Goal: Task Accomplishment & Management: Complete application form

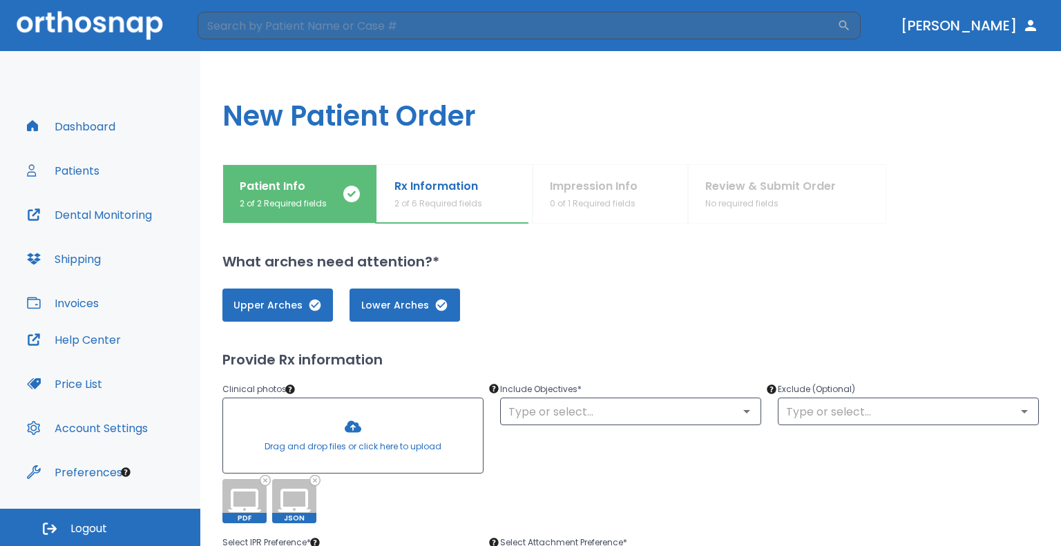
scroll to position [69, 0]
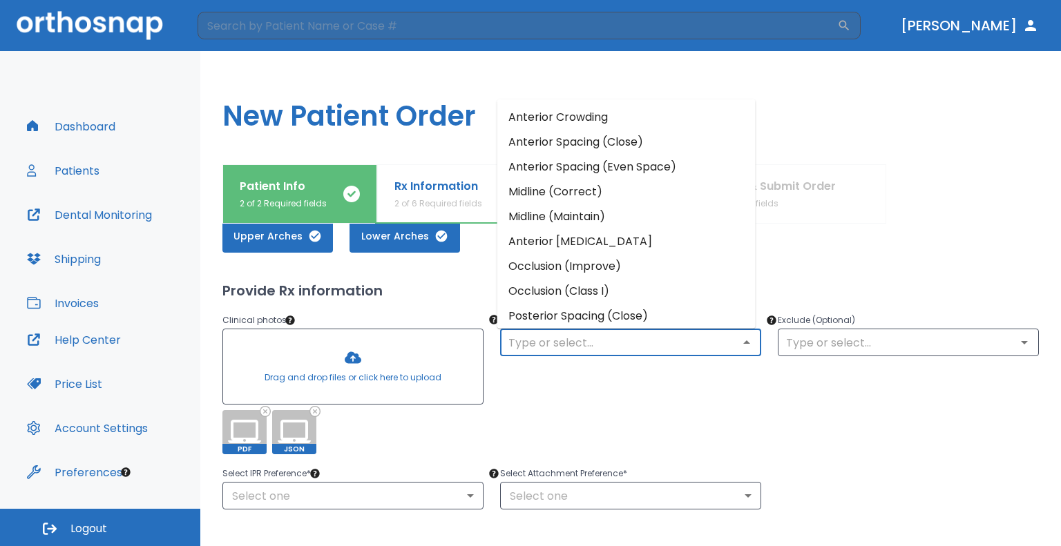
click at [564, 346] on input "text" at bounding box center [630, 342] width 253 height 19
click at [597, 146] on li "Anterior Spacing (Close)" at bounding box center [626, 141] width 258 height 25
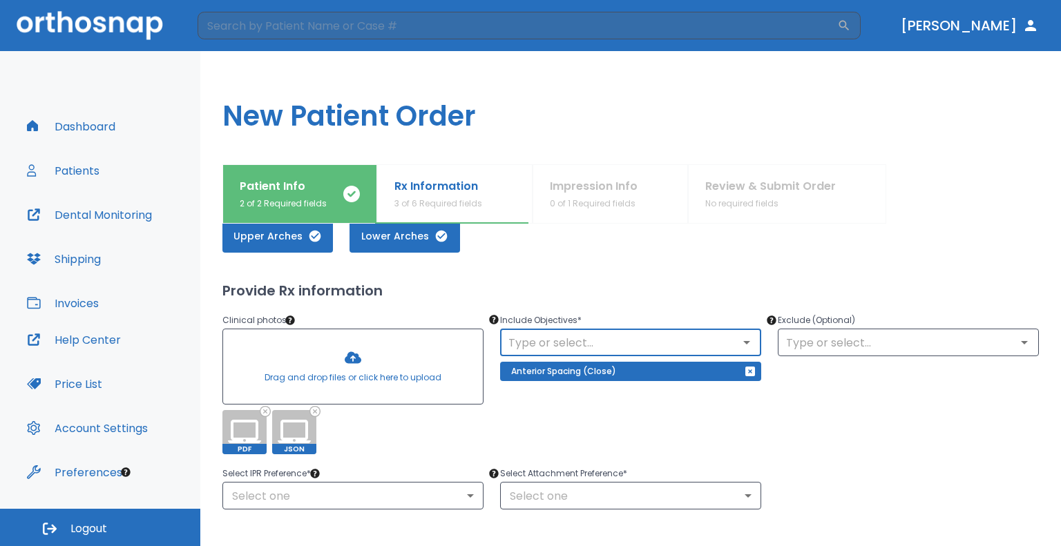
click at [611, 334] on input "text" at bounding box center [630, 342] width 253 height 19
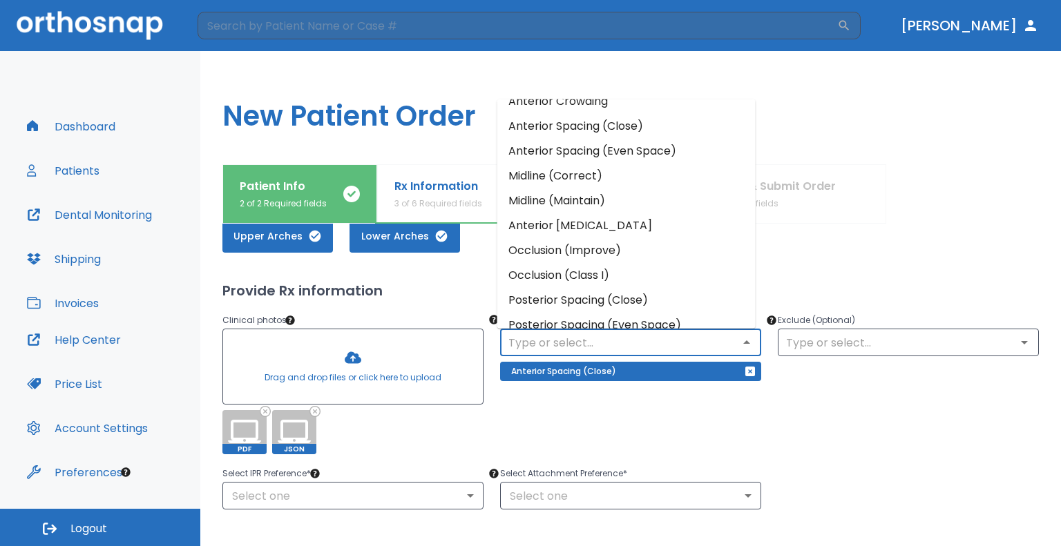
scroll to position [0, 0]
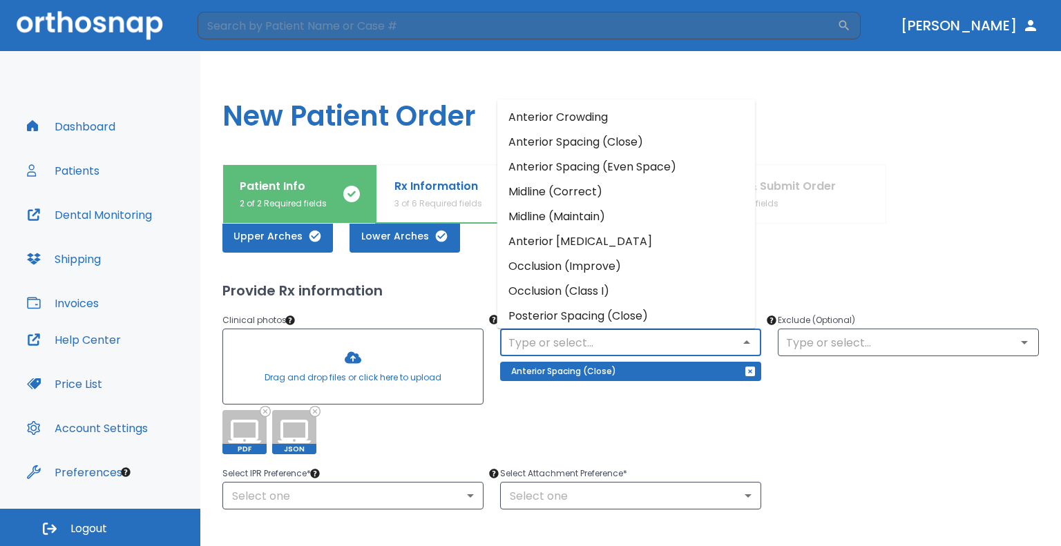
click at [773, 399] on div "Exclude (Optional) ​" at bounding box center [900, 375] width 278 height 159
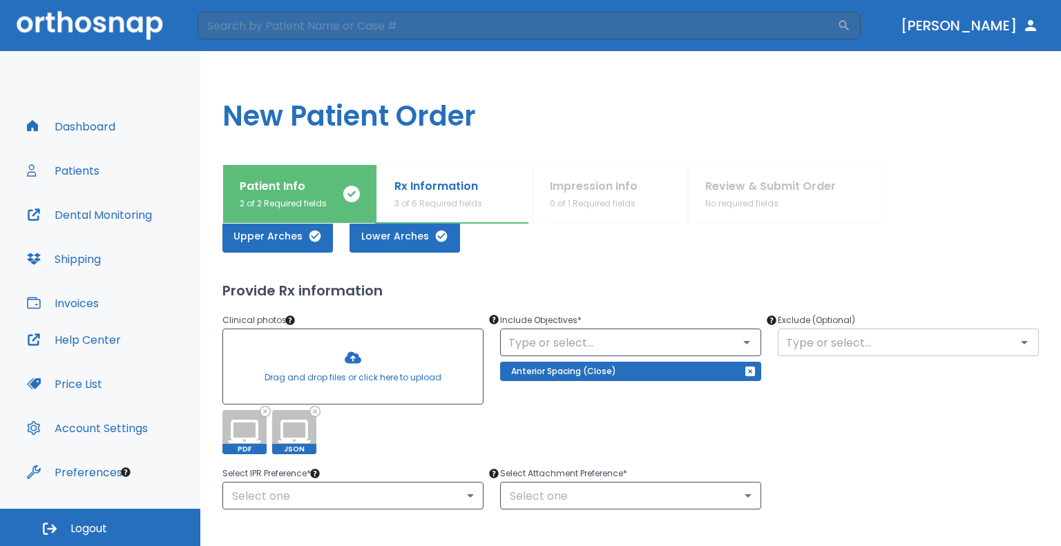
click at [847, 348] on input "text" at bounding box center [908, 342] width 253 height 19
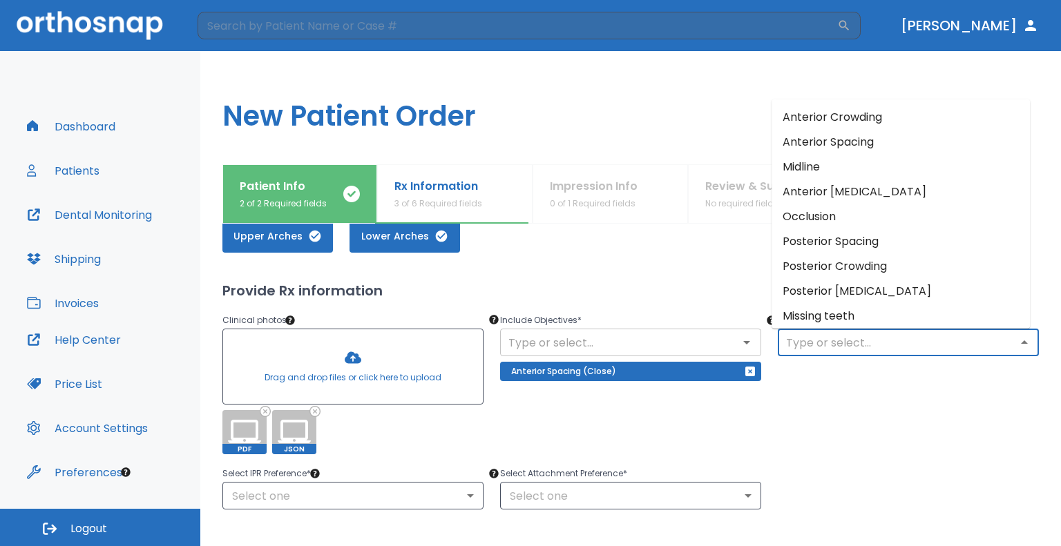
click at [698, 350] on input "text" at bounding box center [630, 342] width 253 height 19
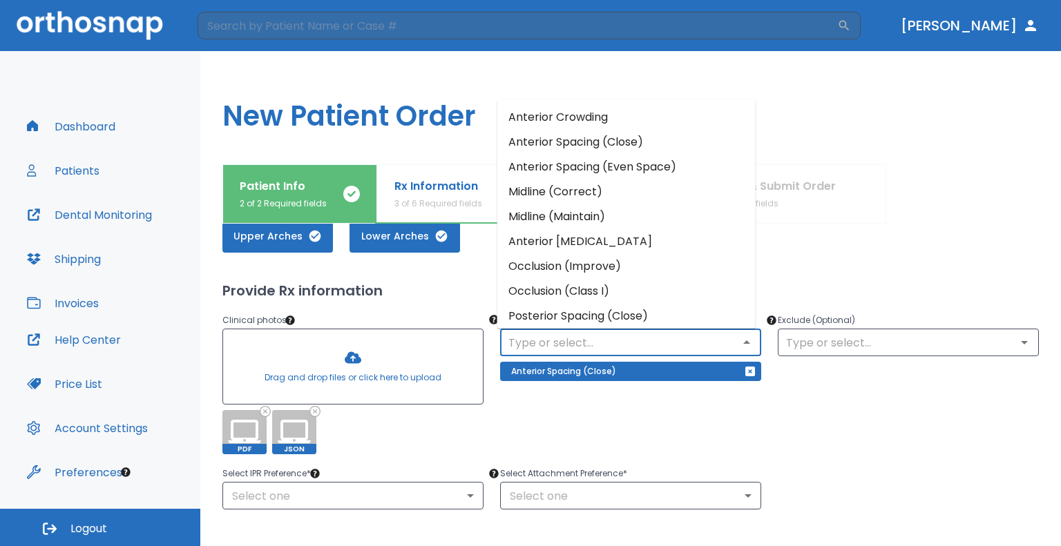
click at [616, 196] on li "Midline (Correct)" at bounding box center [626, 191] width 258 height 25
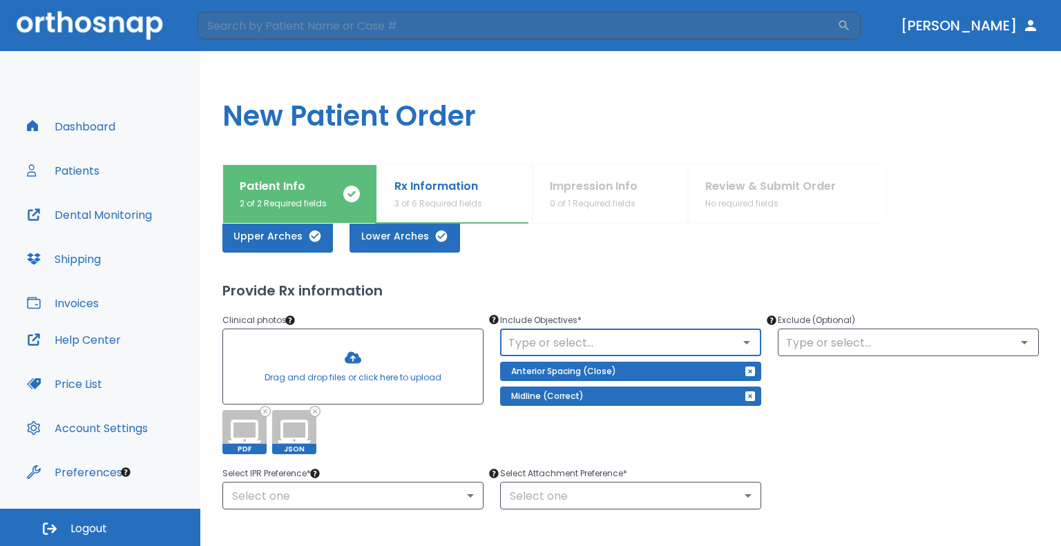
scroll to position [207, 0]
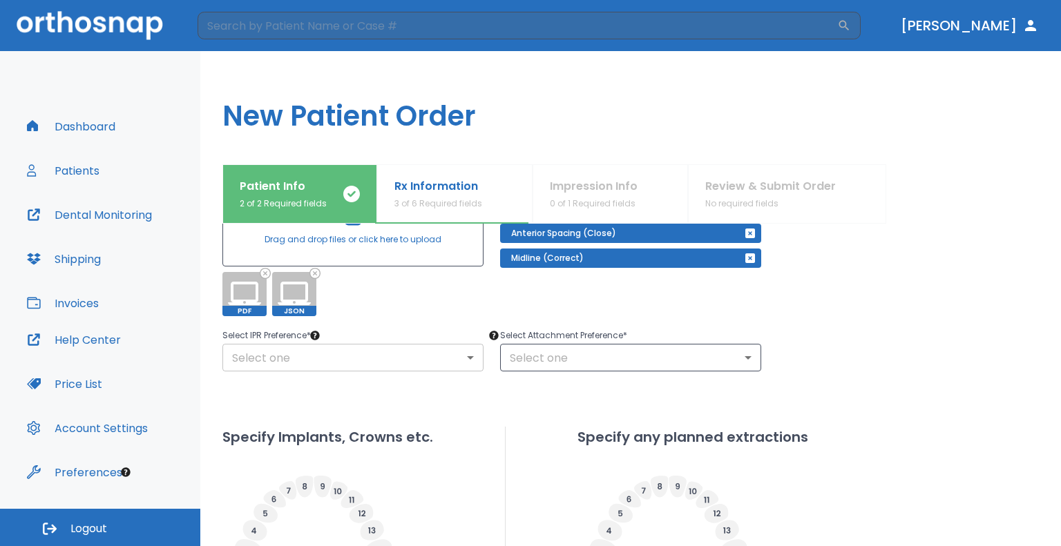
click at [368, 367] on body "​ [PERSON_NAME] Dashboard Patients Dental Monitoring Shipping Invoices Help Cen…" at bounding box center [530, 273] width 1061 height 546
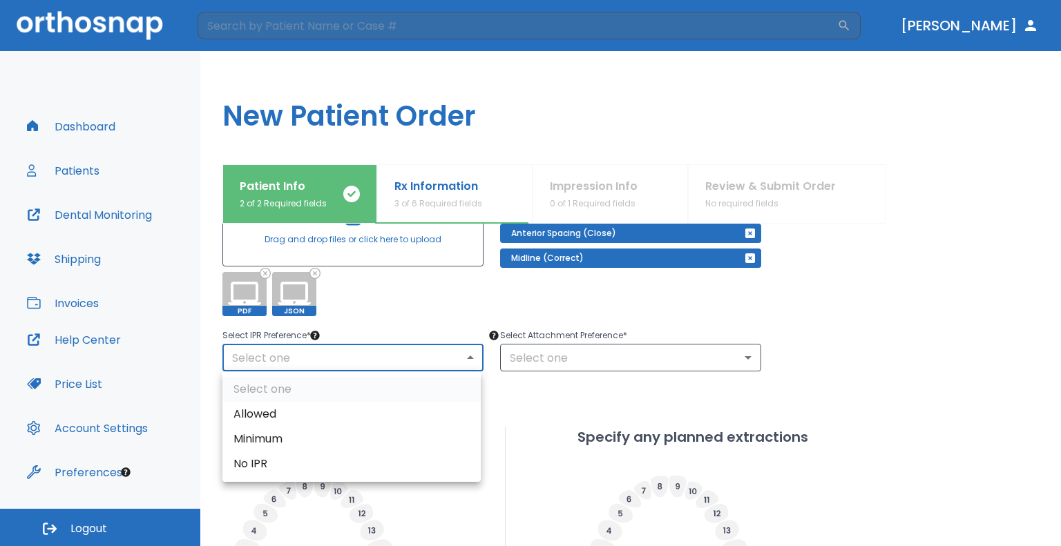
click at [287, 441] on li "Minimum" at bounding box center [351, 439] width 258 height 25
type input "2"
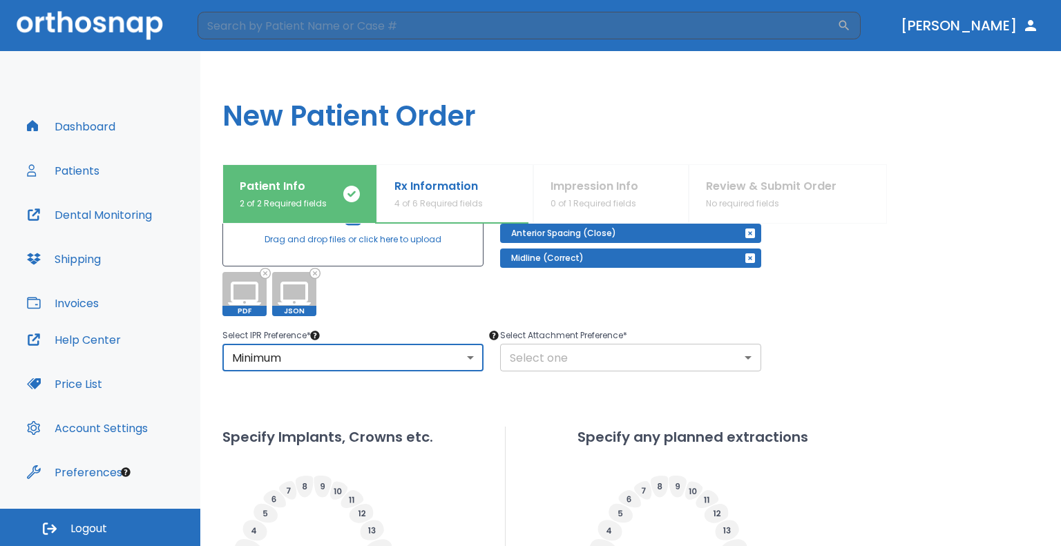
click at [747, 359] on body "​ [PERSON_NAME] Dashboard Patients Dental Monitoring Shipping Invoices Help Cen…" at bounding box center [530, 273] width 1061 height 546
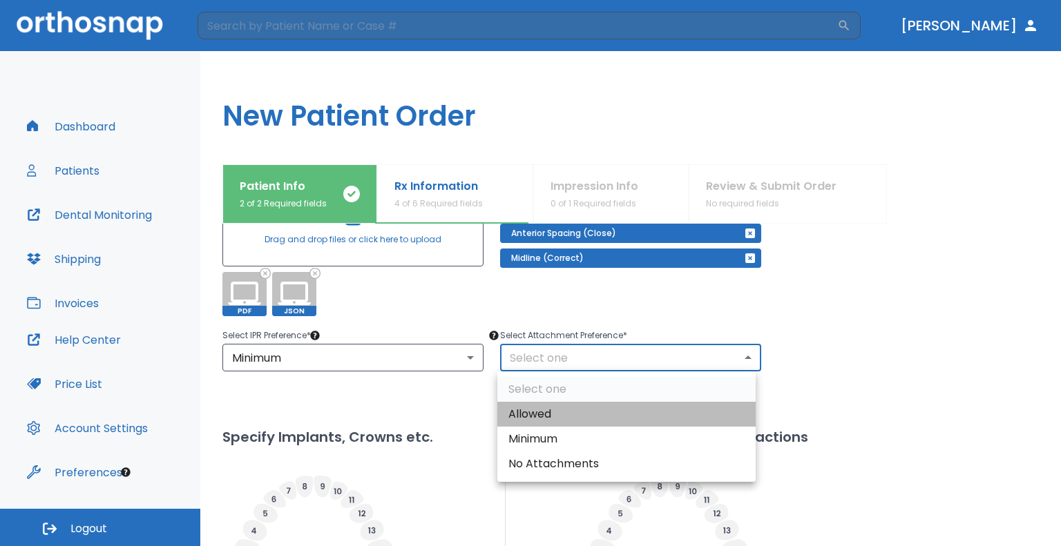
click at [576, 418] on li "Allowed" at bounding box center [626, 414] width 258 height 25
type input "1"
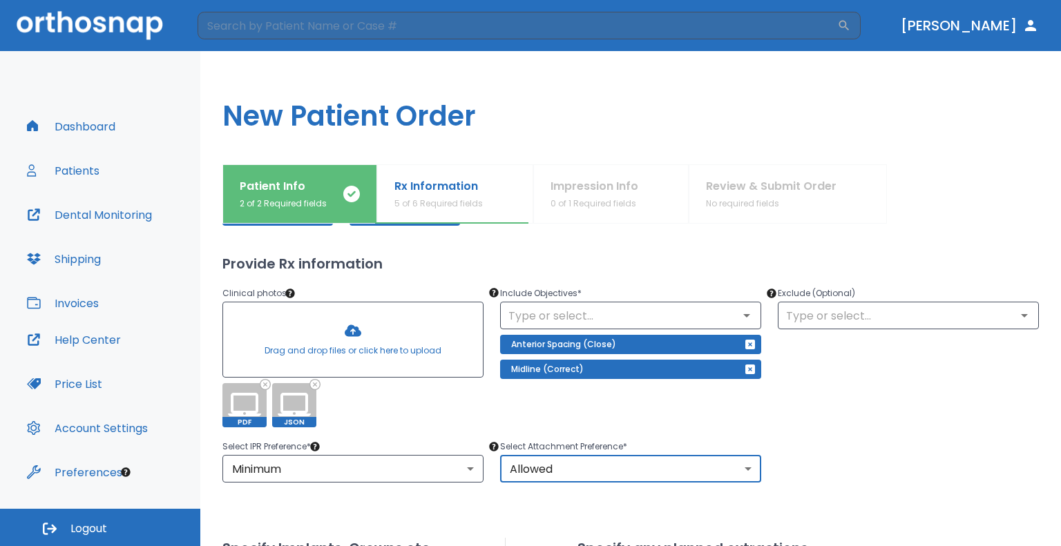
scroll to position [37, 0]
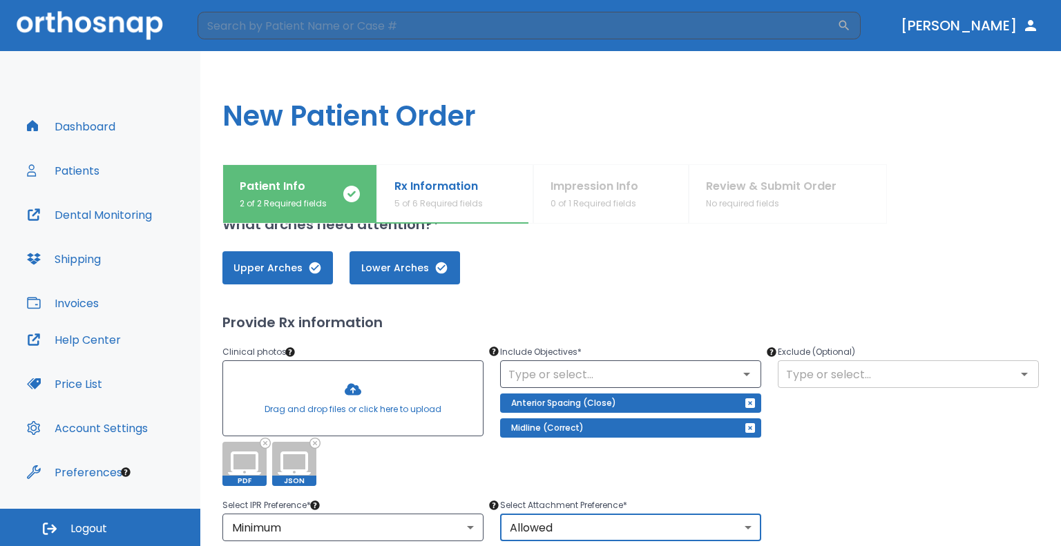
click at [1017, 377] on icon "Open" at bounding box center [1024, 374] width 17 height 17
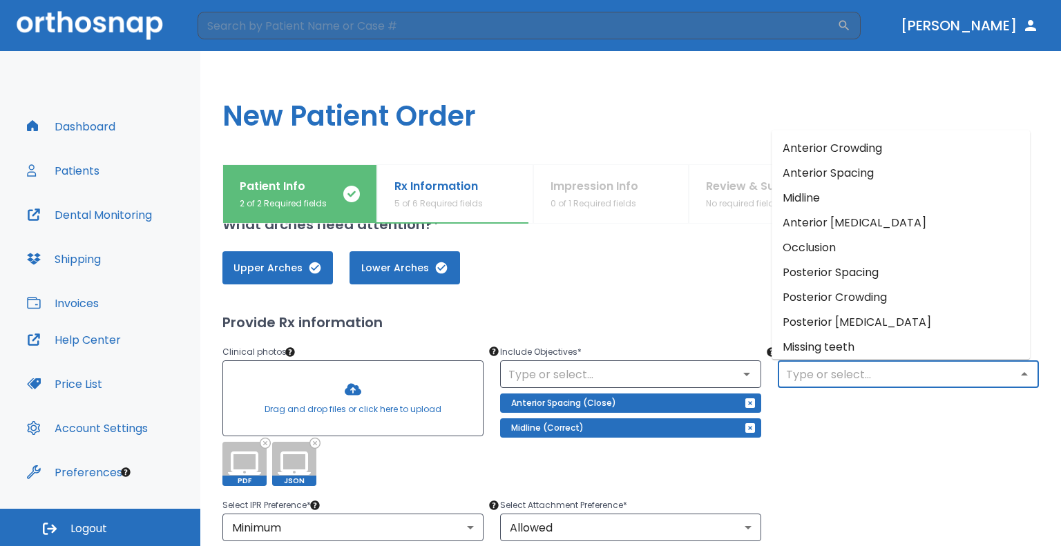
click at [914, 321] on li "Posterior [MEDICAL_DATA]" at bounding box center [901, 321] width 258 height 25
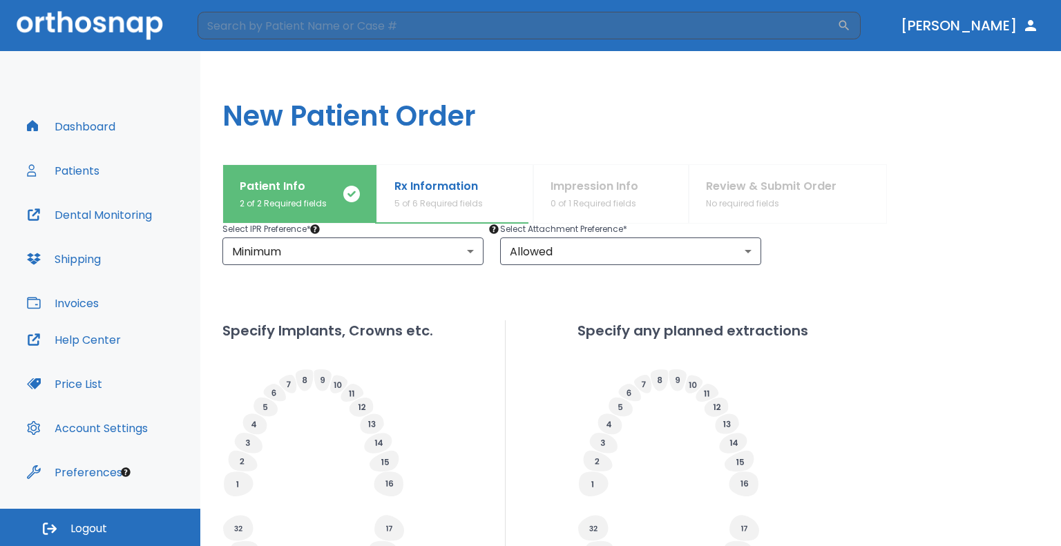
scroll to position [521, 0]
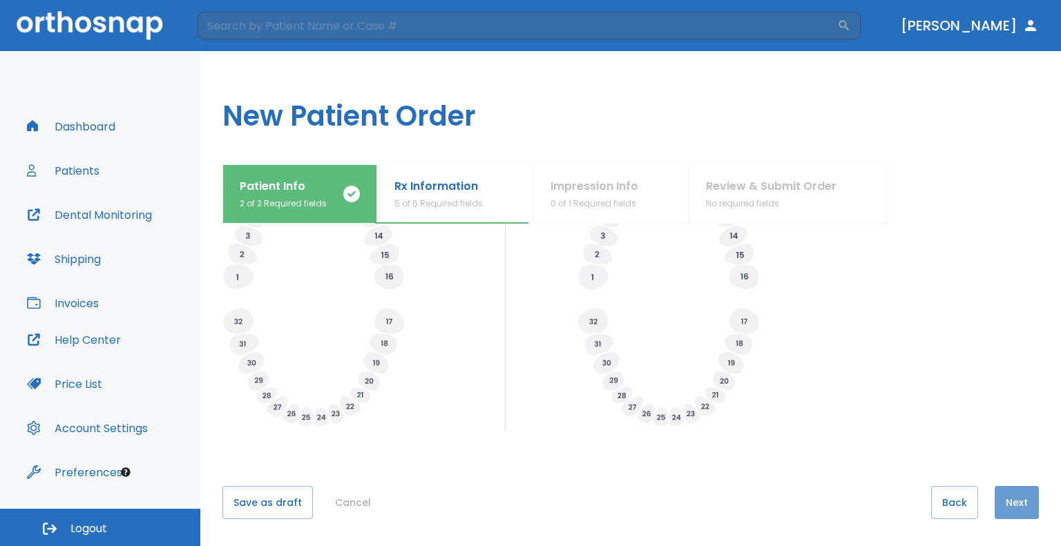
click at [1005, 501] on button "Next" at bounding box center [1017, 502] width 44 height 33
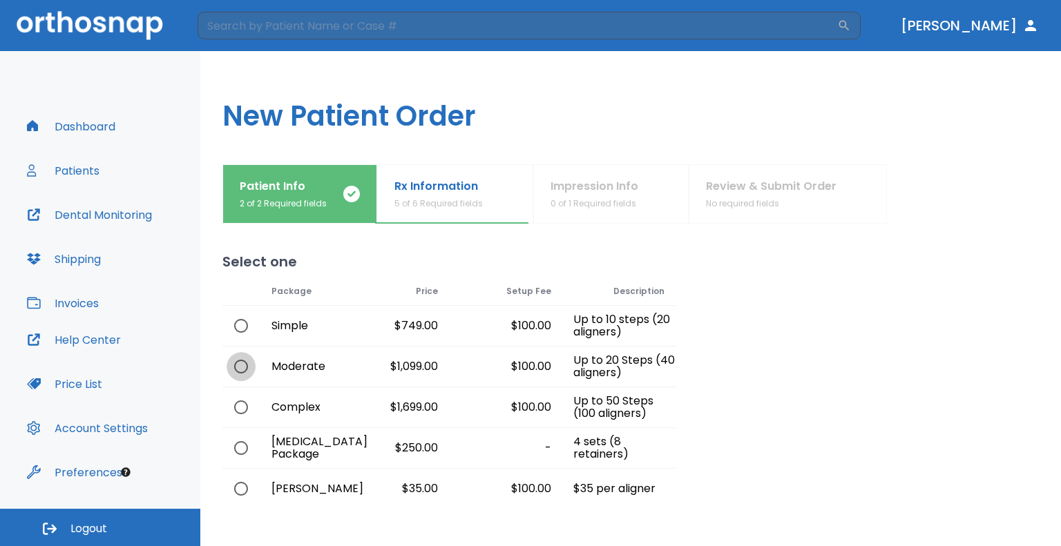
click at [251, 365] on input "radio" at bounding box center [241, 366] width 29 height 29
radio input "true"
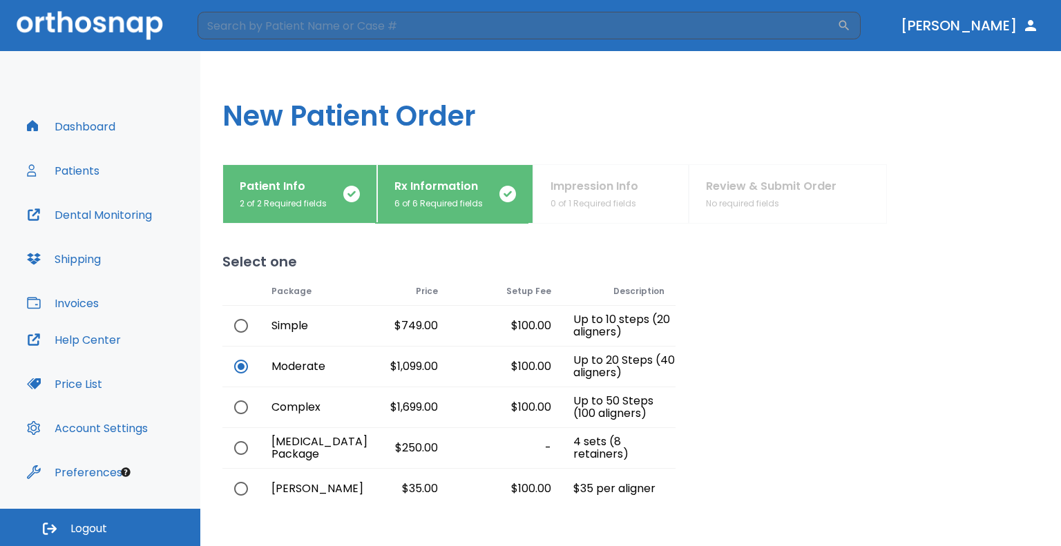
scroll to position [77, 0]
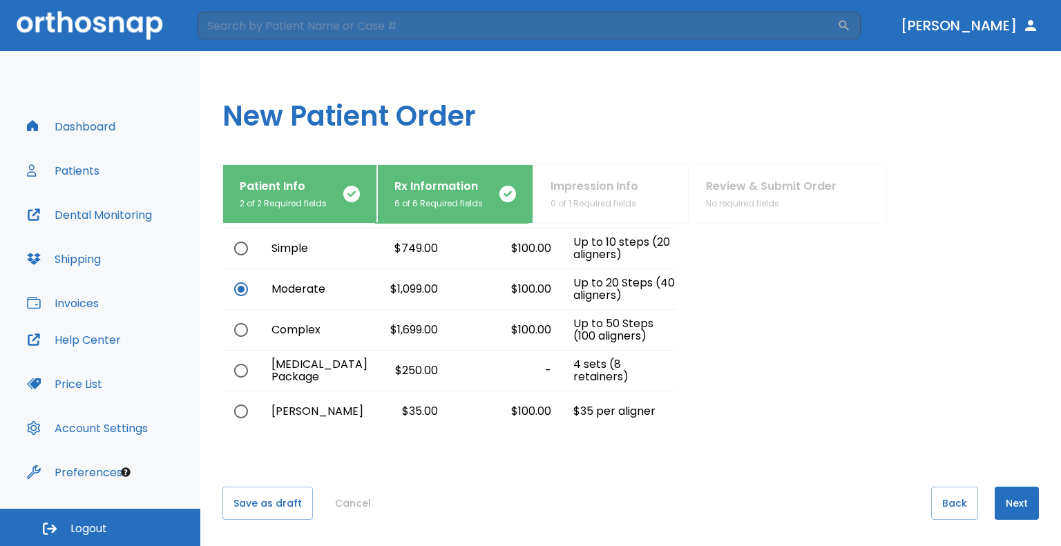
click at [1013, 505] on button "Next" at bounding box center [1017, 503] width 44 height 33
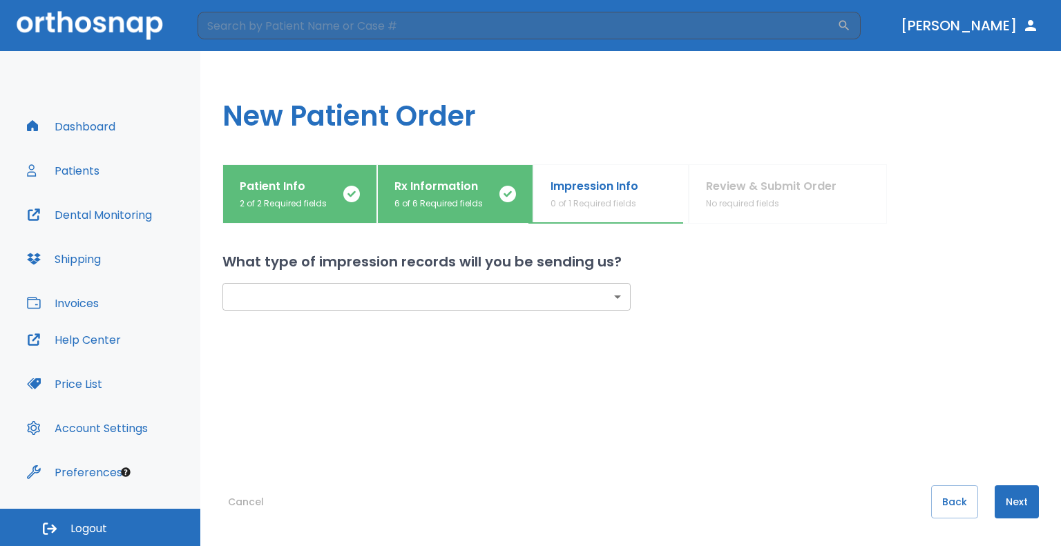
scroll to position [0, 0]
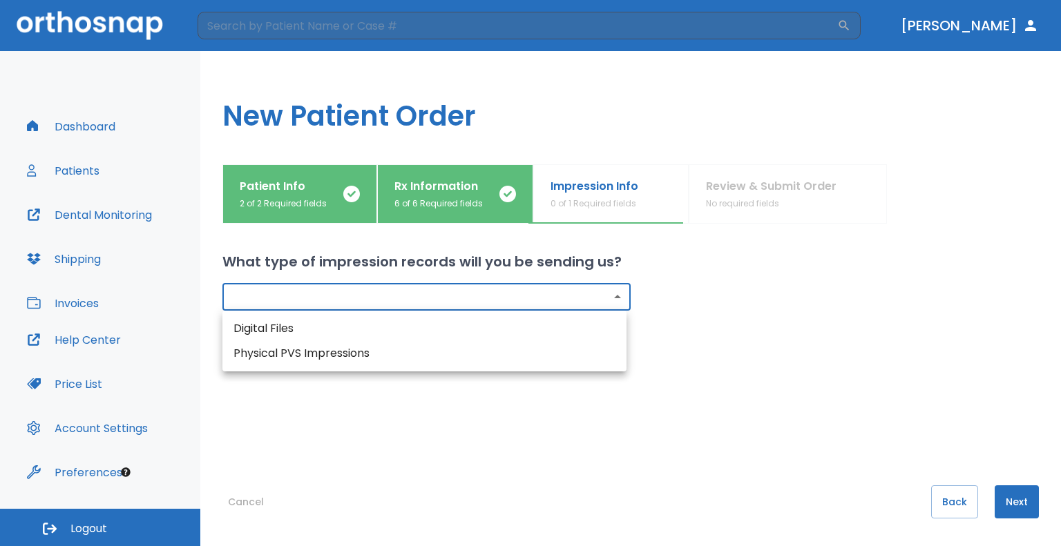
click at [609, 294] on body "​ [PERSON_NAME] Dashboard Patients Dental Monitoring Shipping Invoices Help Cen…" at bounding box center [530, 273] width 1061 height 546
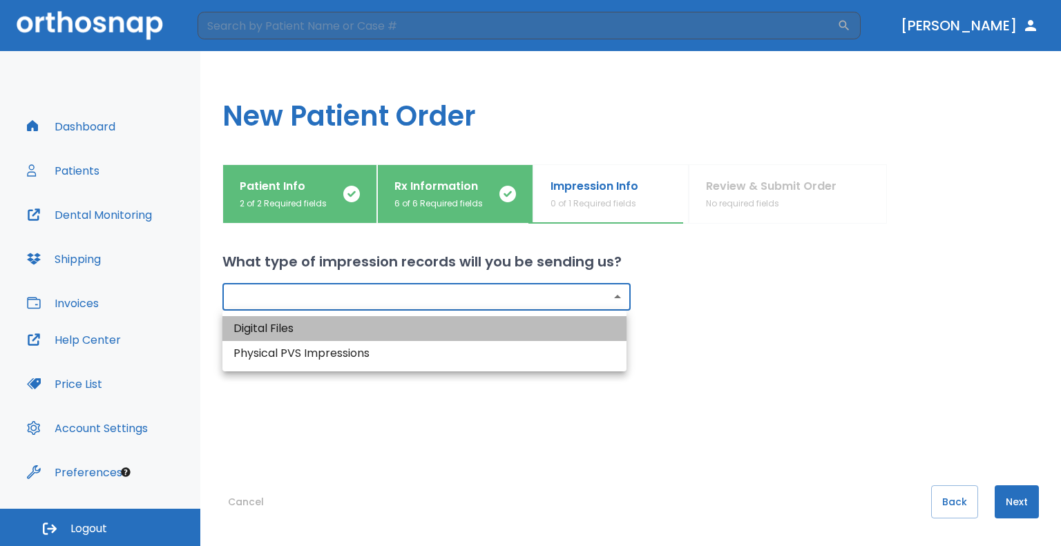
click at [528, 330] on li "Digital Files" at bounding box center [424, 328] width 404 height 25
type input "digital"
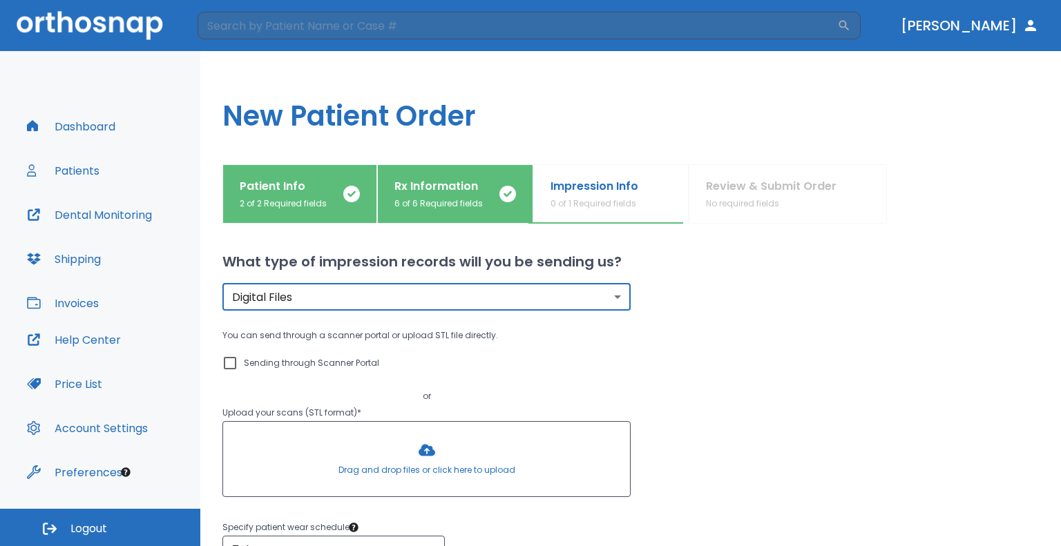
click at [587, 385] on div "You can send through a scanner portal or upload STL file directly. Sending thro…" at bounding box center [426, 365] width 408 height 77
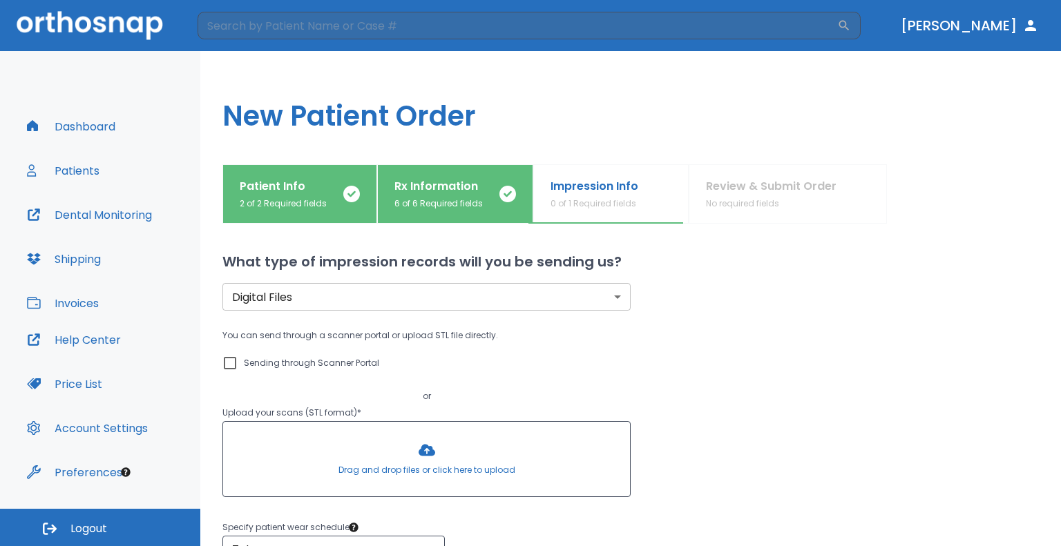
scroll to position [138, 0]
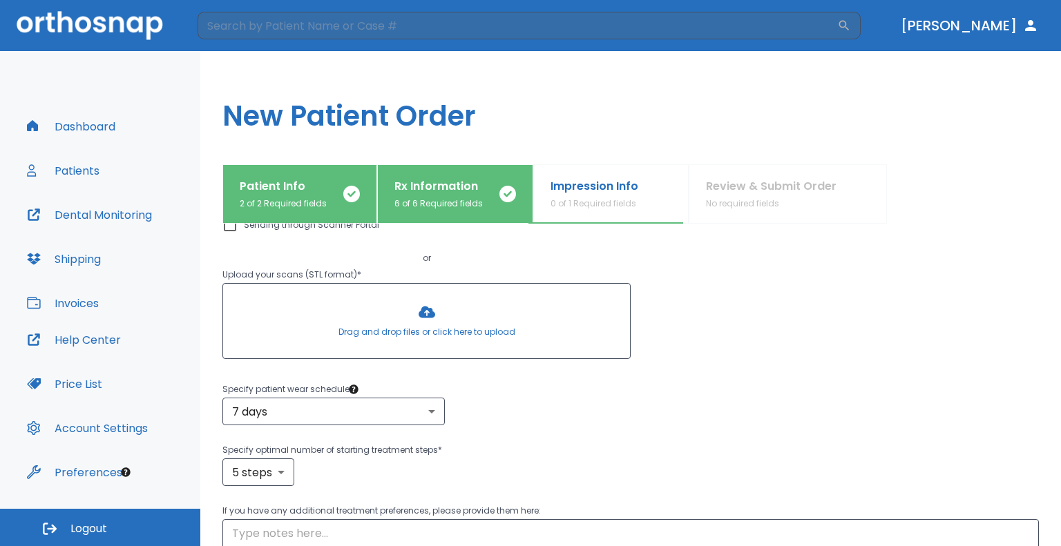
click at [393, 314] on div at bounding box center [426, 321] width 407 height 75
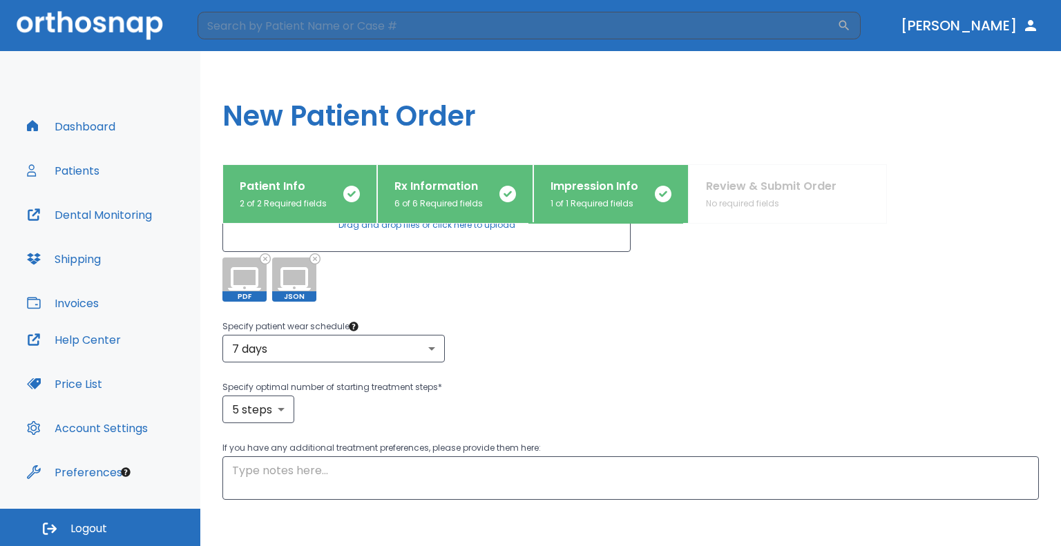
scroll to position [276, 0]
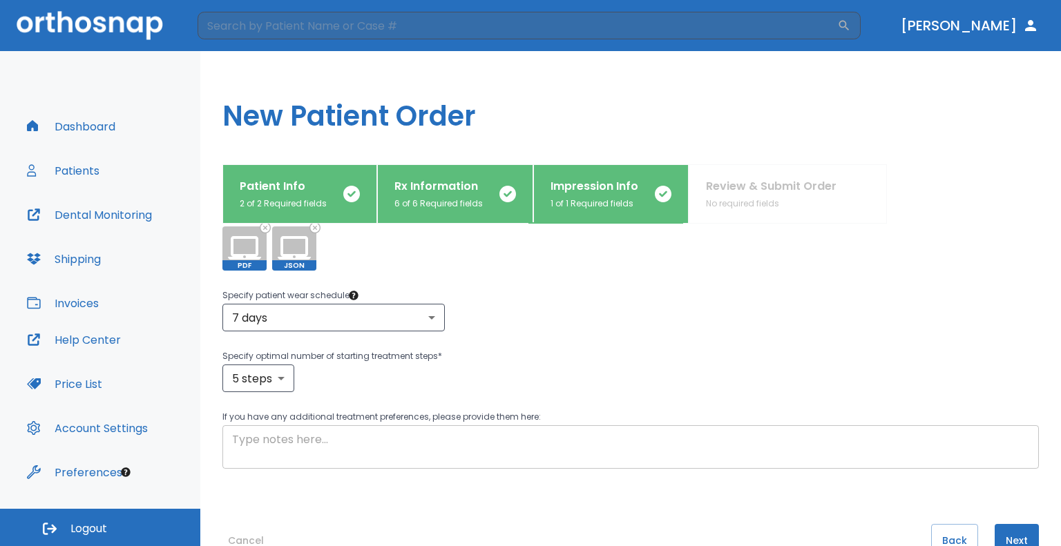
drag, startPoint x: 388, startPoint y: 451, endPoint x: 388, endPoint y: 458, distance: 6.9
click at [388, 458] on textarea at bounding box center [630, 448] width 797 height 32
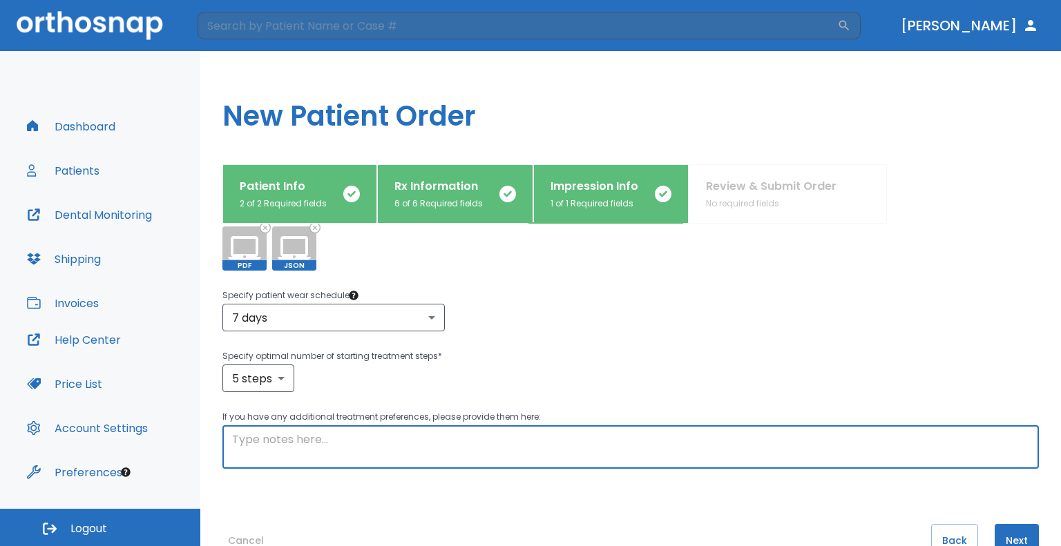
drag, startPoint x: 507, startPoint y: 448, endPoint x: 450, endPoint y: 443, distance: 57.6
click at [450, 443] on textarea at bounding box center [630, 448] width 797 height 32
paste textarea "[URL][DOMAIN_NAME]"
type textarea "PLEASE SEE SCANNER LINK IF NEEDED FOR IMPRESSSION [URL][DOMAIN_NAME]"
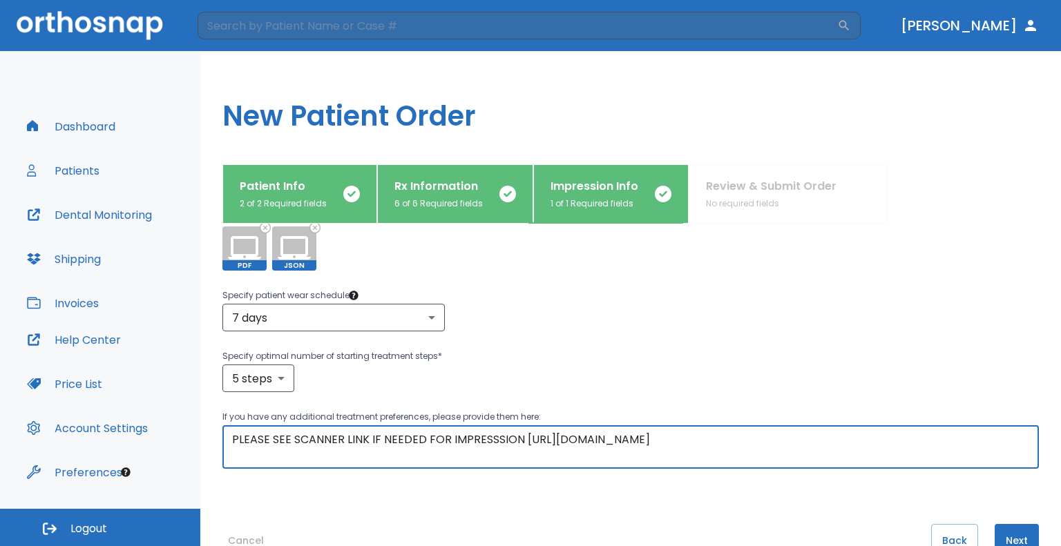
click at [1009, 530] on button "Next" at bounding box center [1017, 540] width 44 height 33
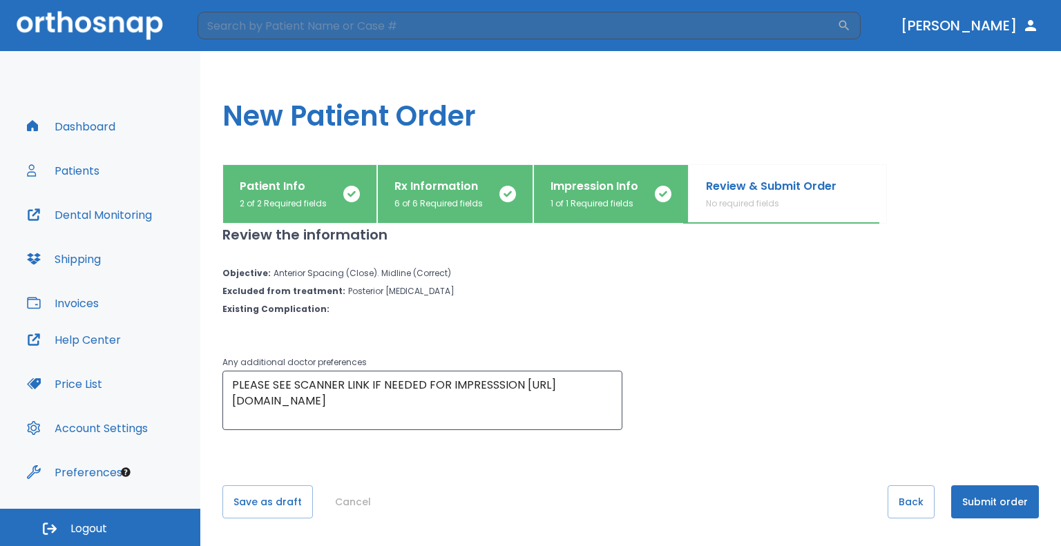
scroll to position [0, 0]
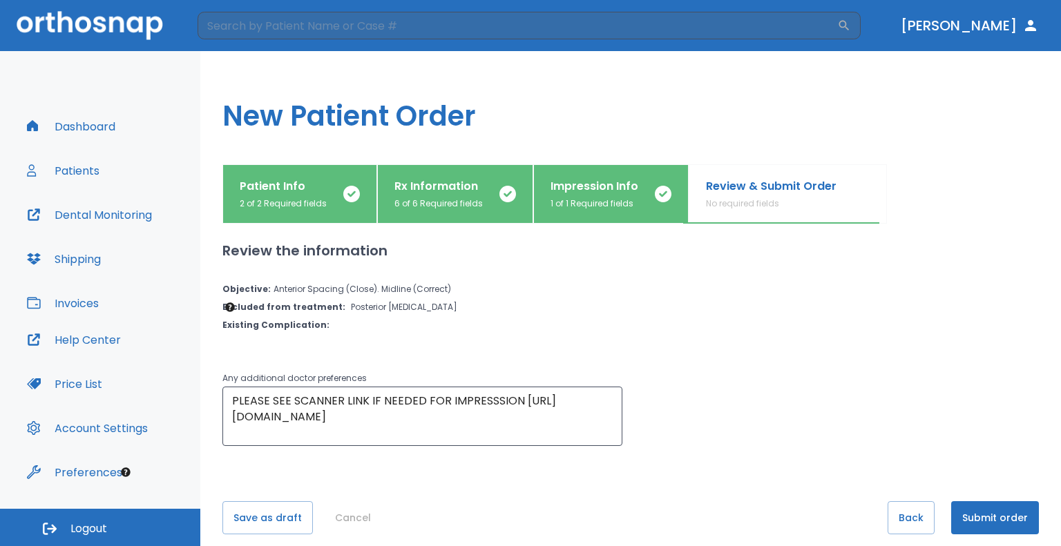
click at [1005, 529] on button "Submit order" at bounding box center [995, 518] width 88 height 33
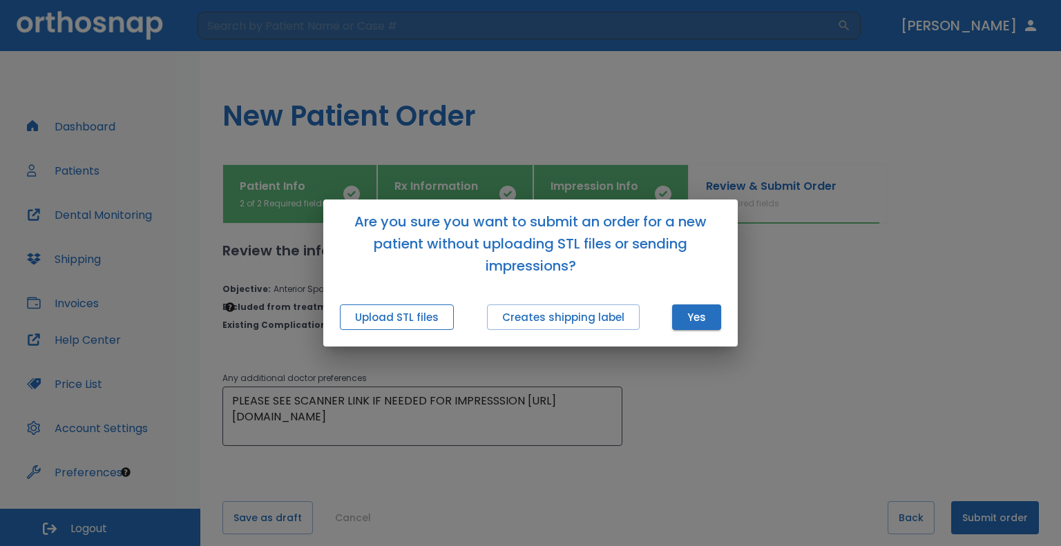
click at [436, 315] on button "Upload STL files" at bounding box center [397, 318] width 114 height 26
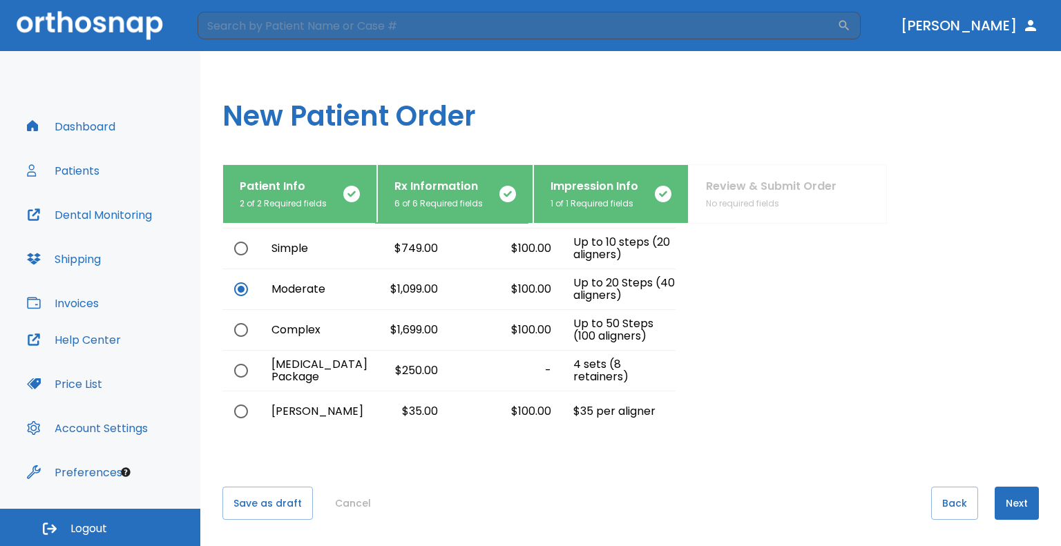
click at [1016, 505] on button "Next" at bounding box center [1017, 503] width 44 height 33
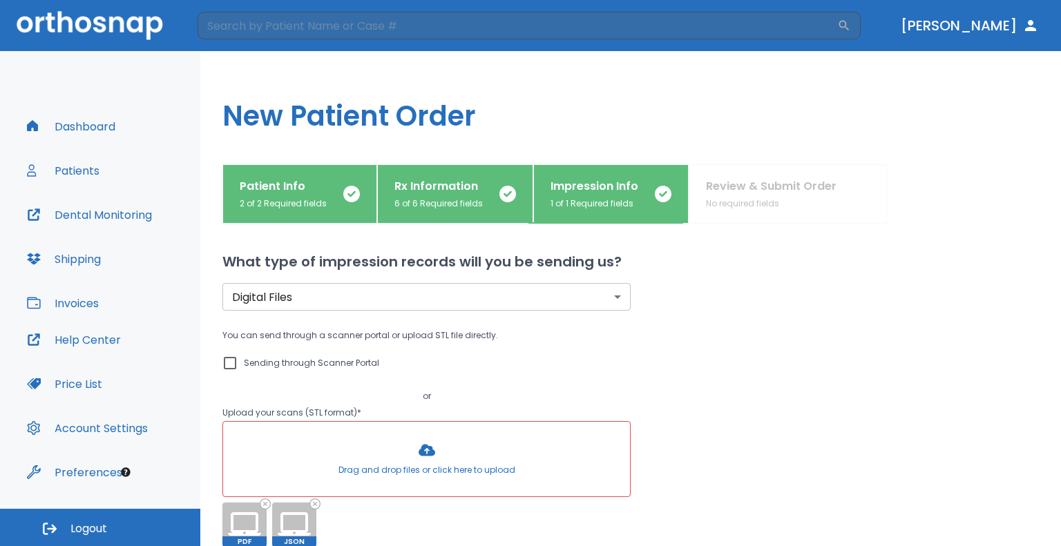
click at [429, 462] on div at bounding box center [426, 459] width 407 height 75
click at [222, 360] on input "Sending through Scanner Portal" at bounding box center [230, 363] width 17 height 17
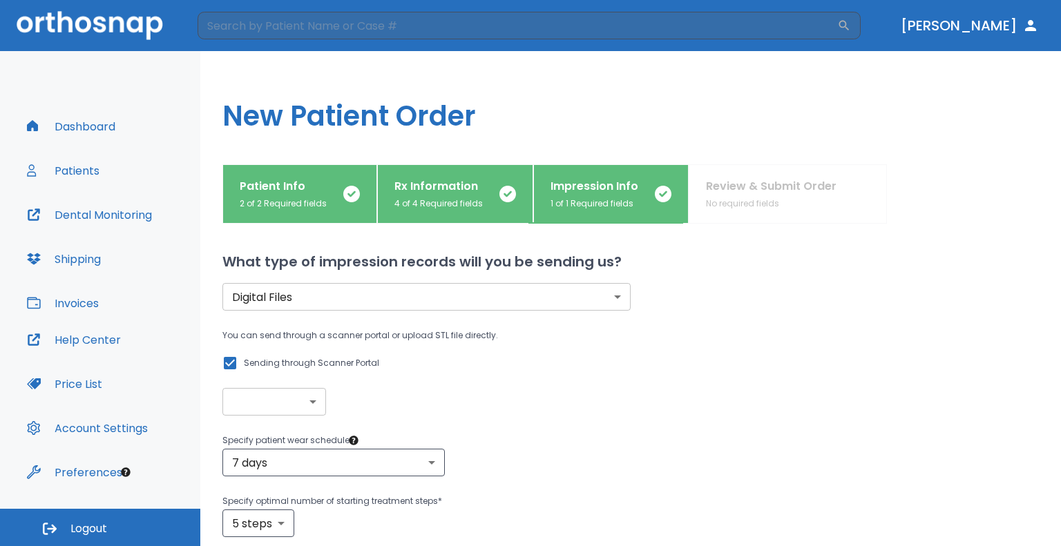
click at [257, 400] on body "​ [PERSON_NAME] Dashboard Patients Dental Monitoring Shipping Invoices Help Cen…" at bounding box center [530, 273] width 1061 height 546
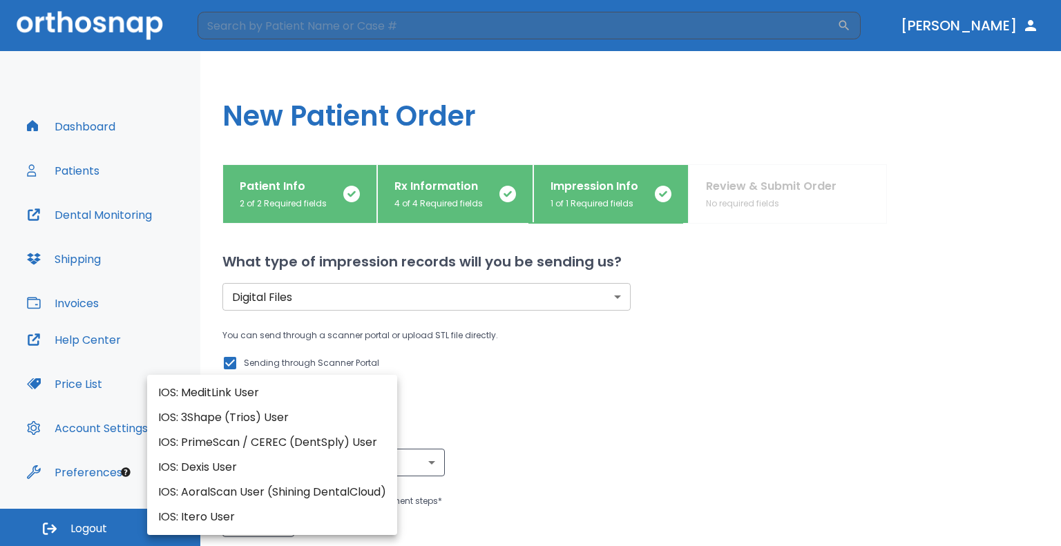
drag, startPoint x: 499, startPoint y: 383, endPoint x: 470, endPoint y: 383, distance: 29.7
click at [500, 383] on div at bounding box center [530, 273] width 1061 height 546
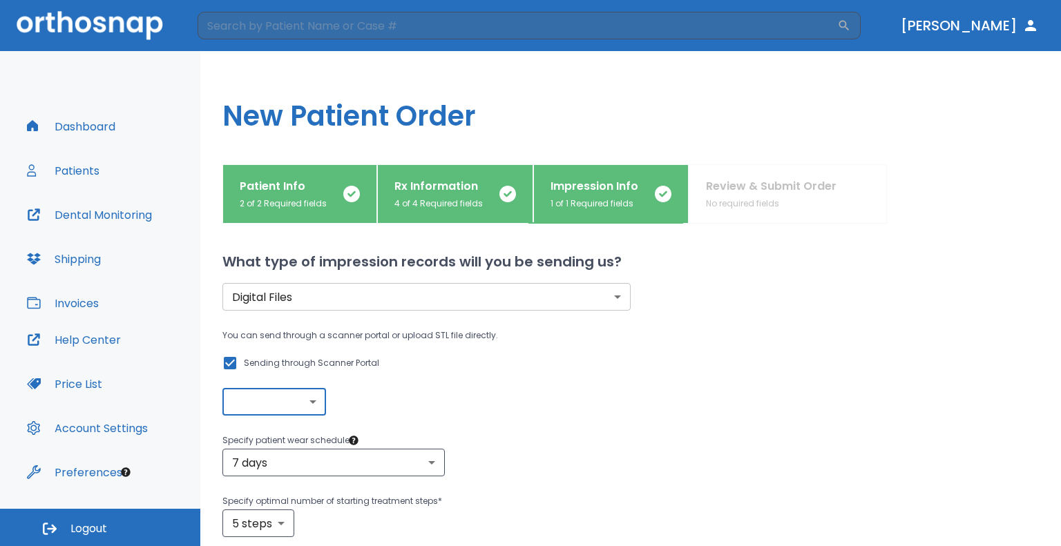
click at [226, 369] on input "Sending through Scanner Portal" at bounding box center [230, 363] width 17 height 17
checkbox input "false"
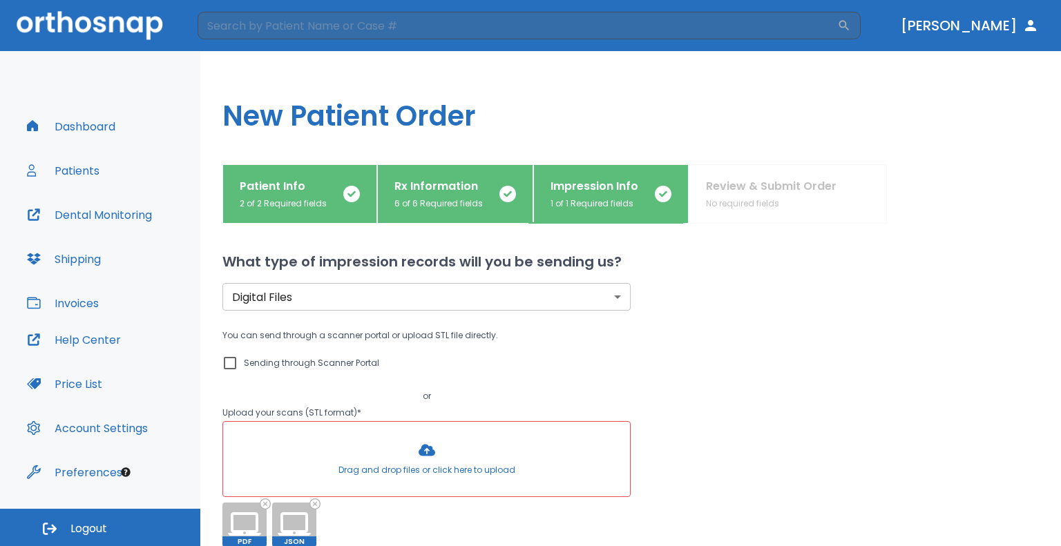
click at [365, 461] on div at bounding box center [426, 459] width 407 height 75
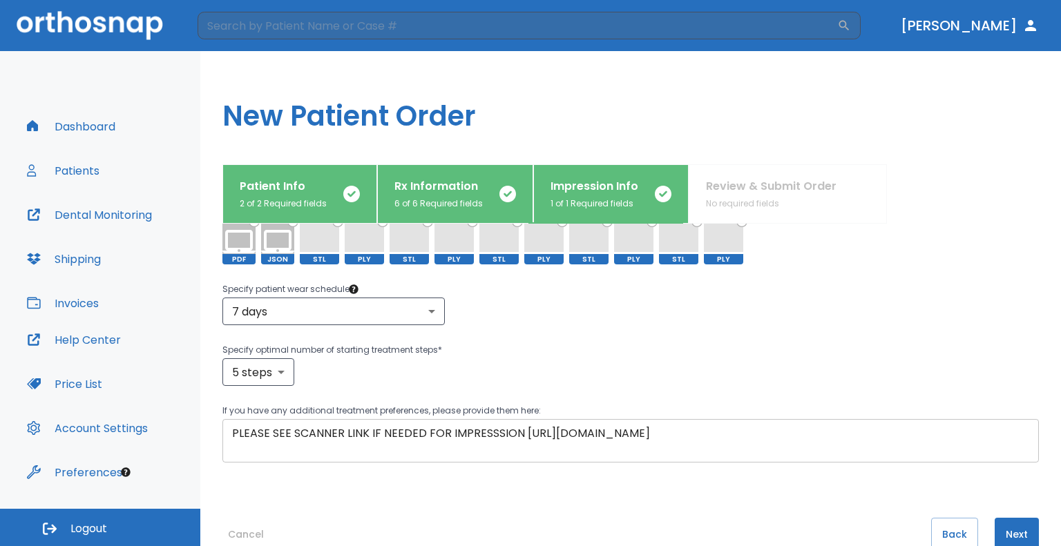
scroll to position [315, 0]
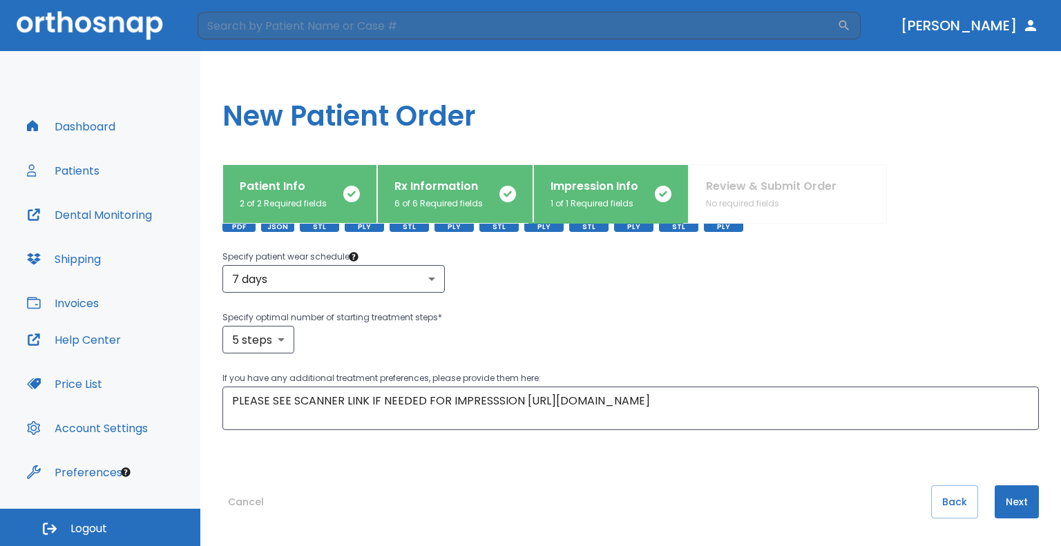
click at [1004, 504] on button "Next" at bounding box center [1017, 502] width 44 height 33
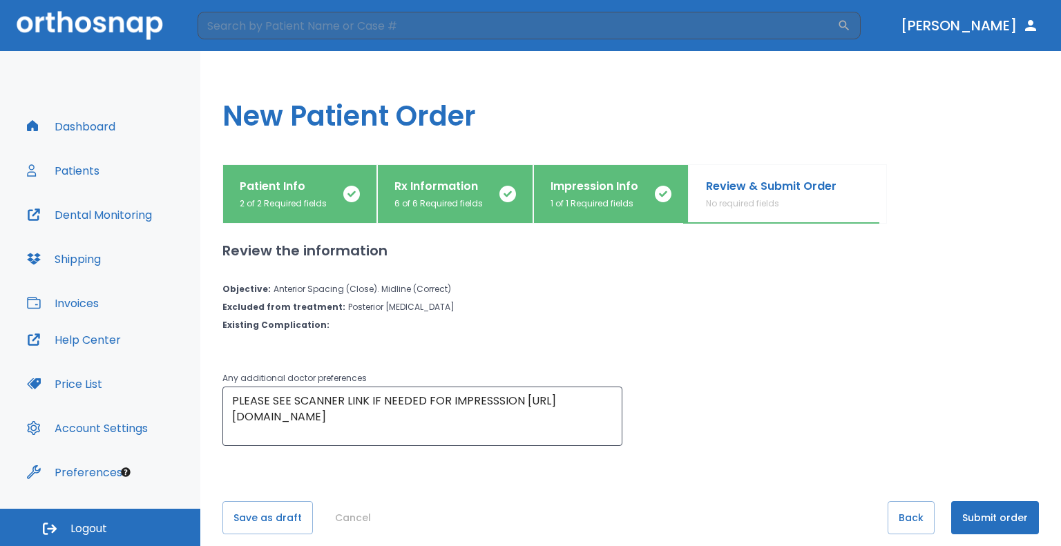
scroll to position [0, 0]
click at [998, 505] on button "Submit order" at bounding box center [995, 518] width 88 height 33
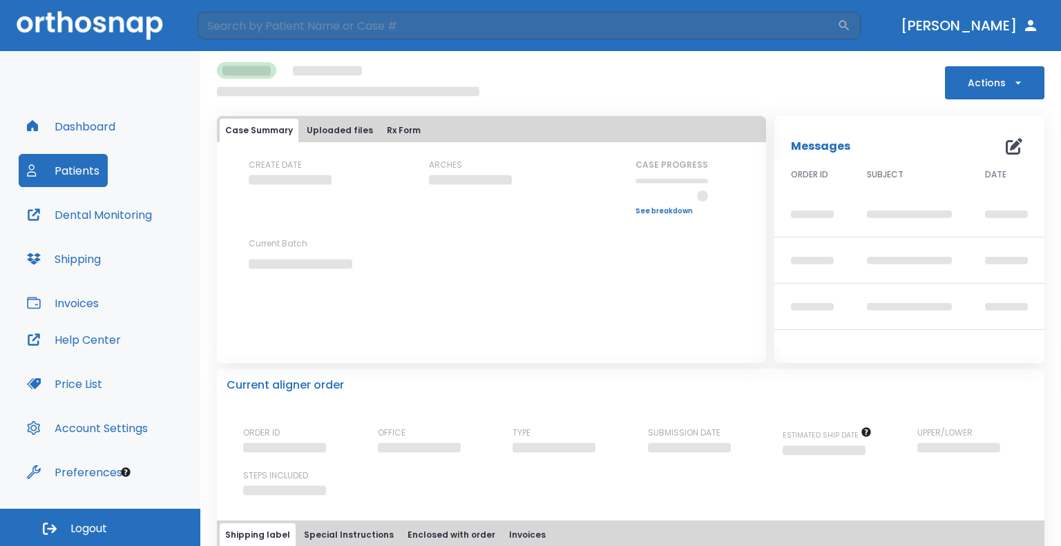
click at [345, 126] on button "Uploaded files" at bounding box center [339, 130] width 77 height 23
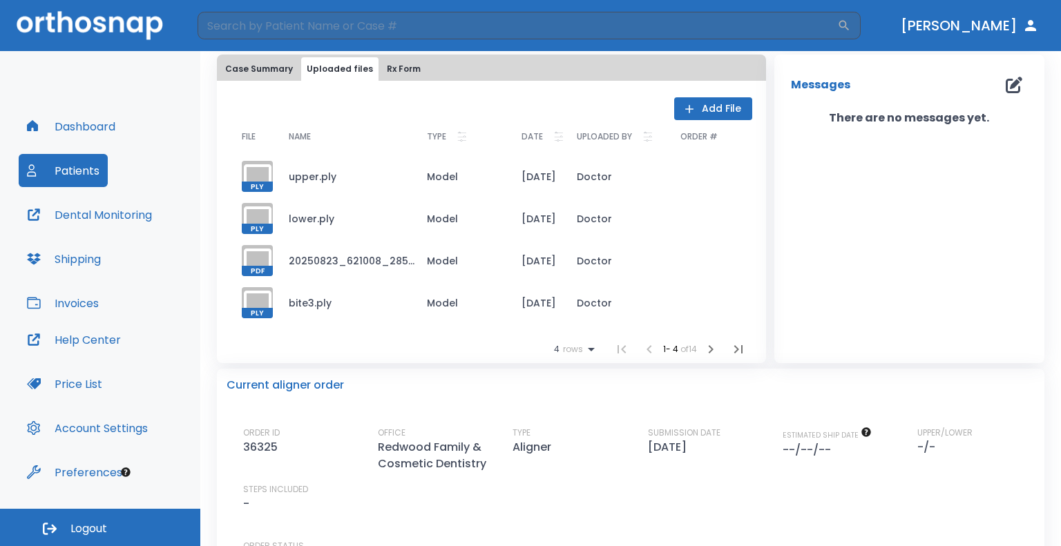
scroll to position [1, 0]
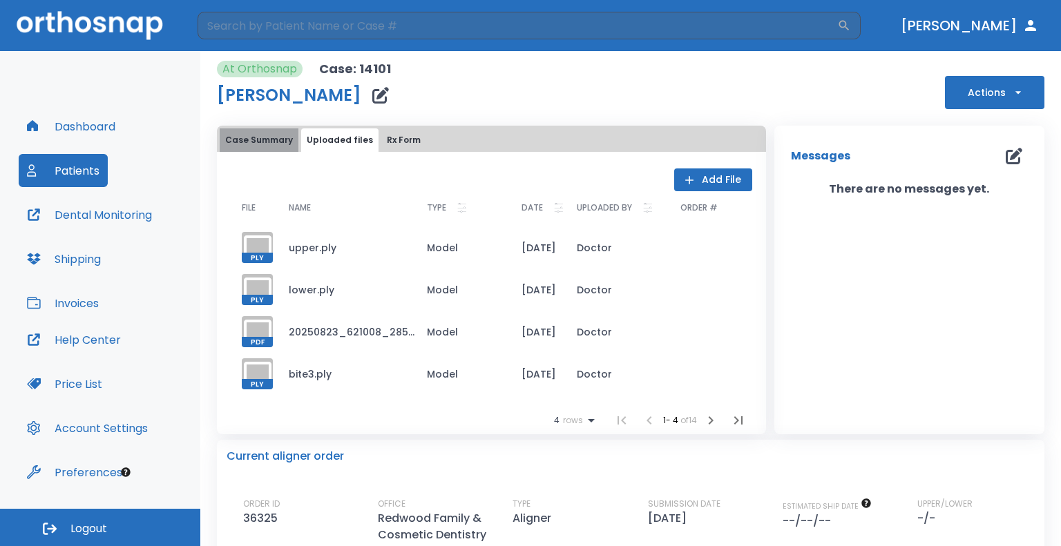
click at [285, 130] on button "Case Summary" at bounding box center [259, 139] width 79 height 23
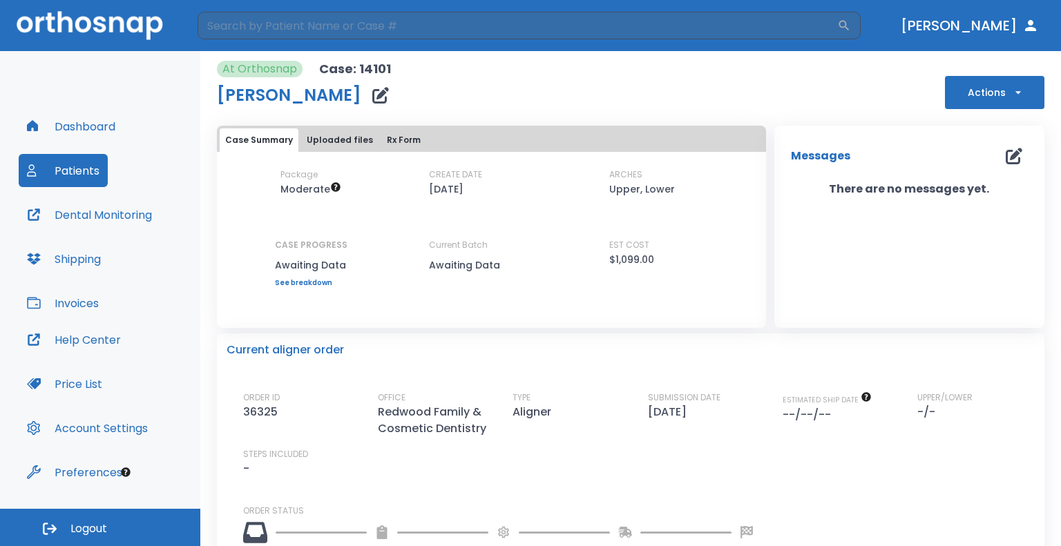
click at [381, 135] on button "Rx Form" at bounding box center [403, 139] width 45 height 23
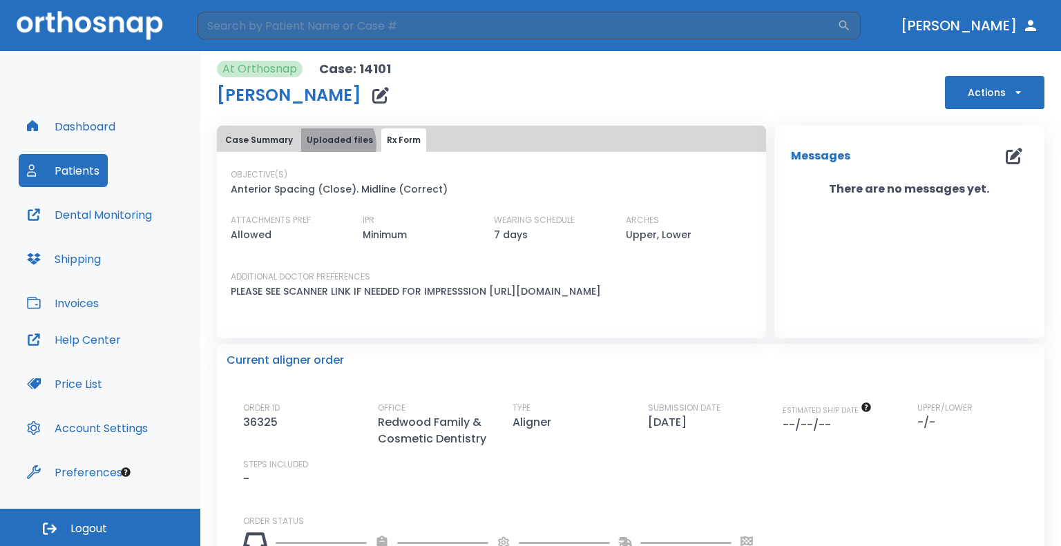
click at [334, 144] on button "Uploaded files" at bounding box center [339, 139] width 77 height 23
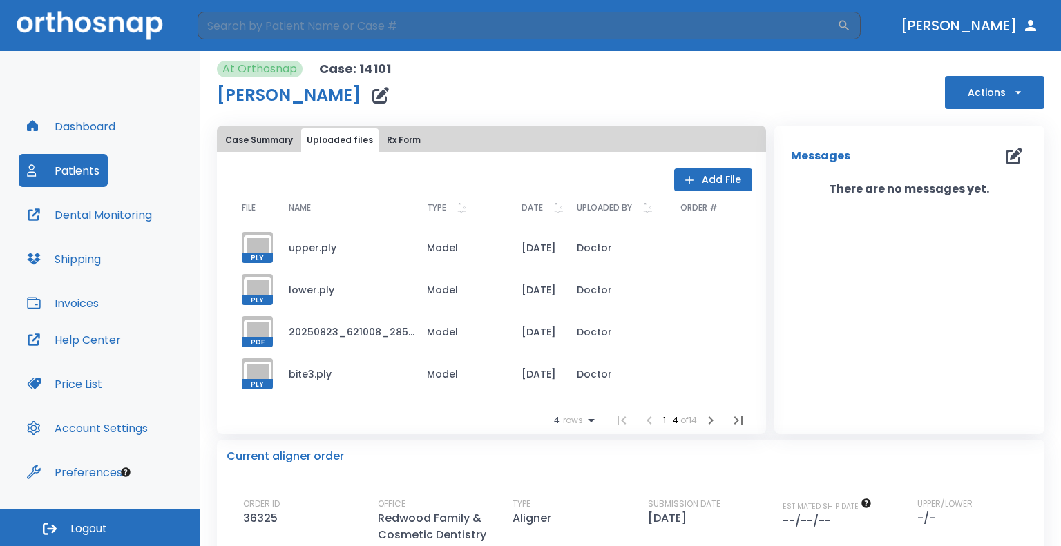
click at [395, 137] on button "Rx Form" at bounding box center [403, 139] width 45 height 23
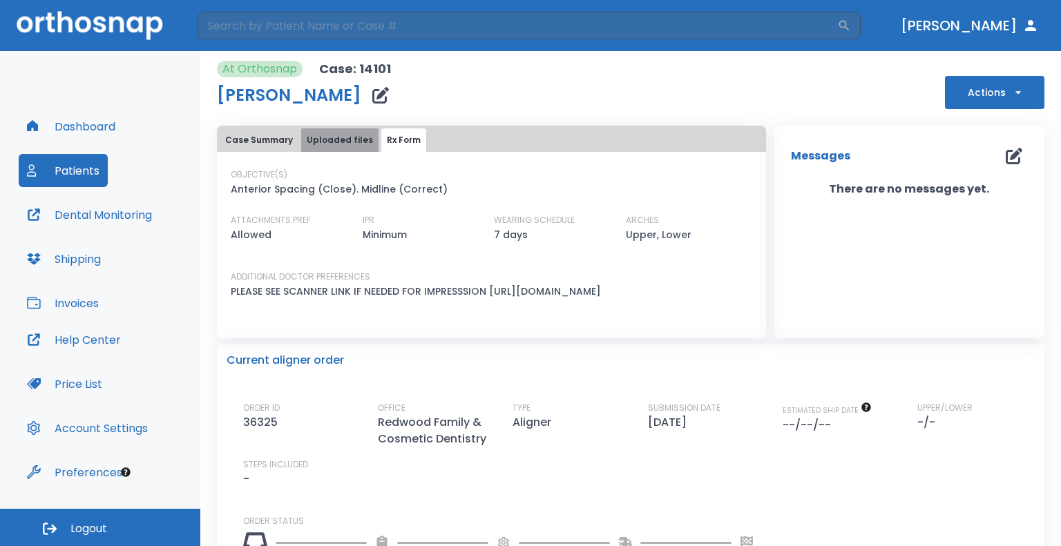
click at [352, 141] on button "Uploaded files" at bounding box center [339, 139] width 77 height 23
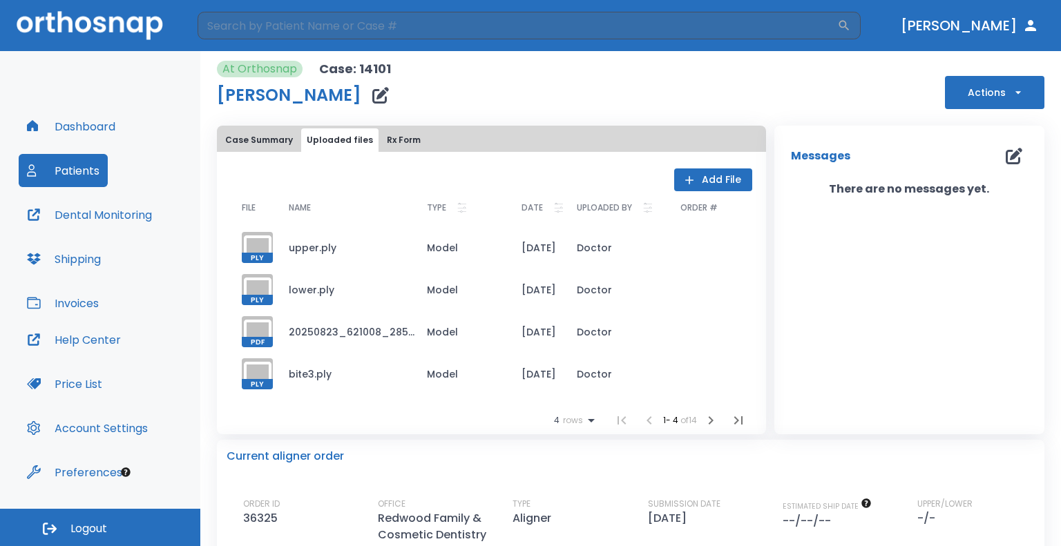
click at [705, 183] on button "Add File" at bounding box center [713, 180] width 78 height 23
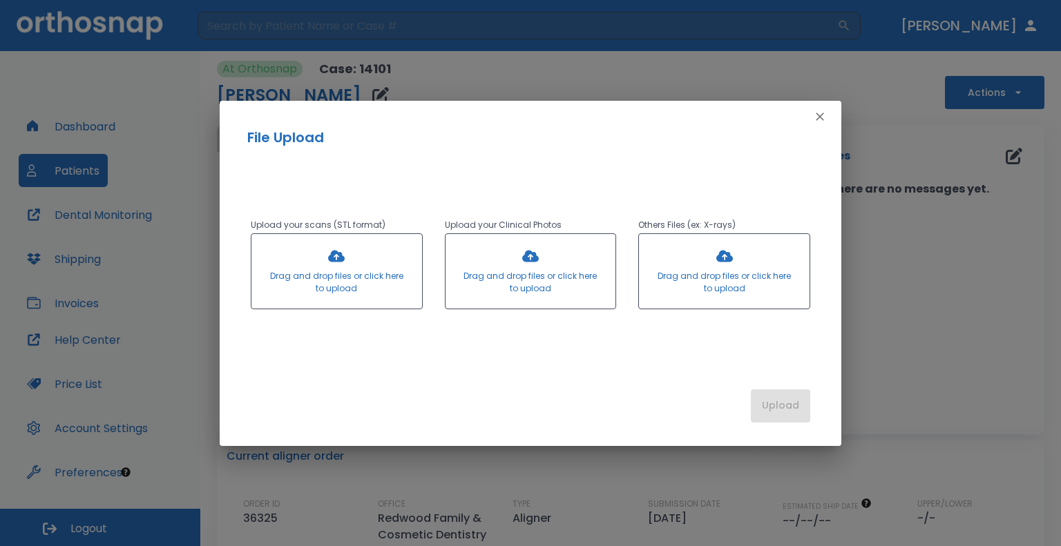
click at [573, 281] on div at bounding box center [531, 271] width 171 height 75
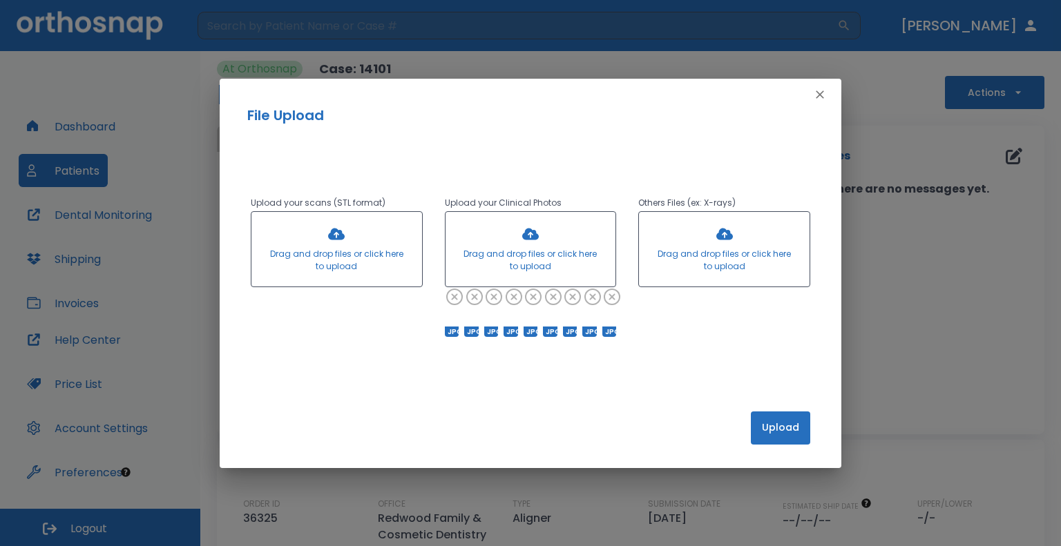
click at [778, 422] on button "Upload" at bounding box center [780, 428] width 59 height 33
